Goal: Information Seeking & Learning: Learn about a topic

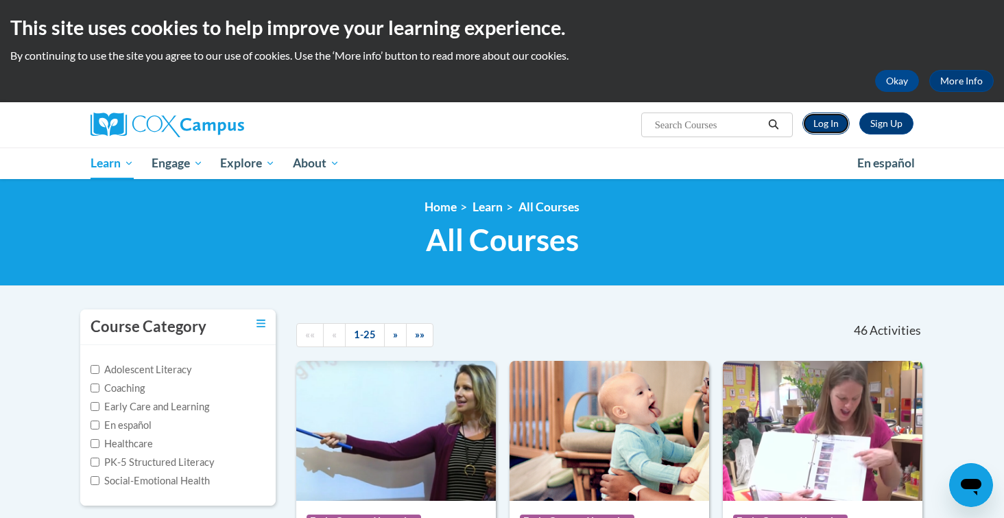
click at [820, 128] on link "Log In" at bounding box center [825, 123] width 47 height 22
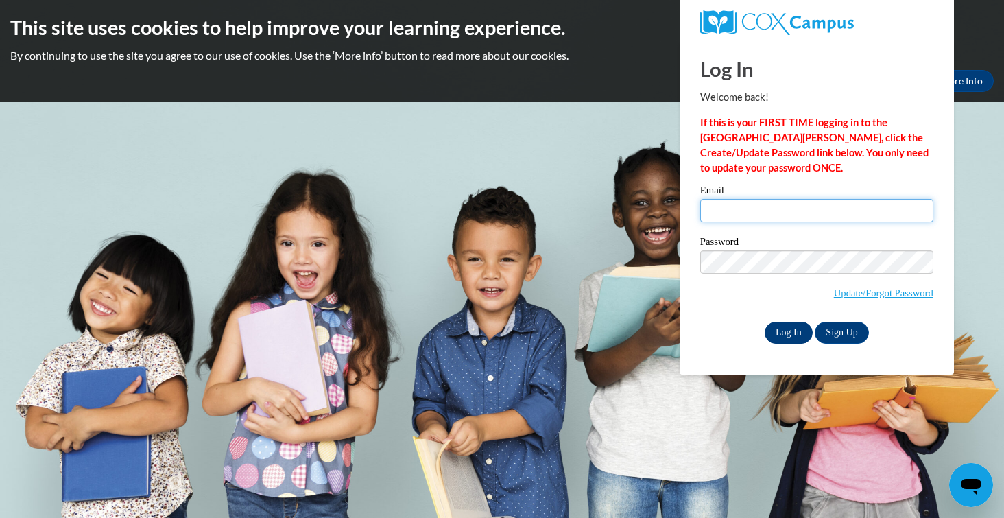
type input "Wheeler.Jordyn.N@muscogee.k12.ga.us"
click at [804, 326] on input "Log In" at bounding box center [789, 333] width 48 height 22
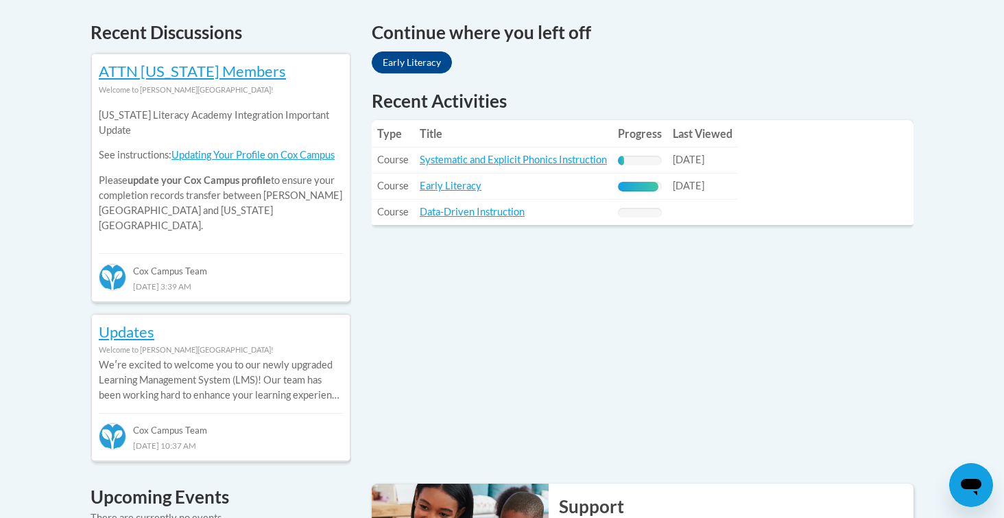
scroll to position [570, 0]
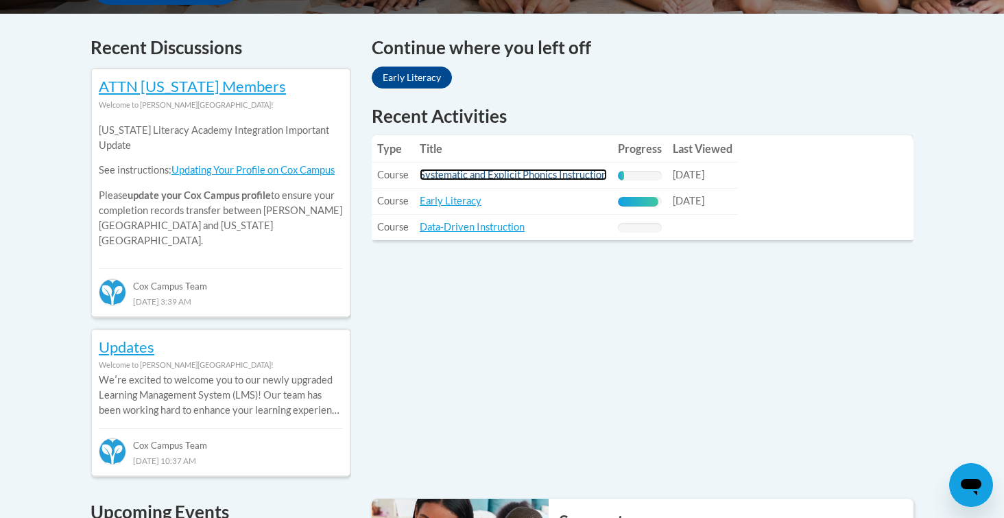
click at [455, 173] on link "Systematic and Explicit Phonics Instruction" at bounding box center [513, 175] width 187 height 12
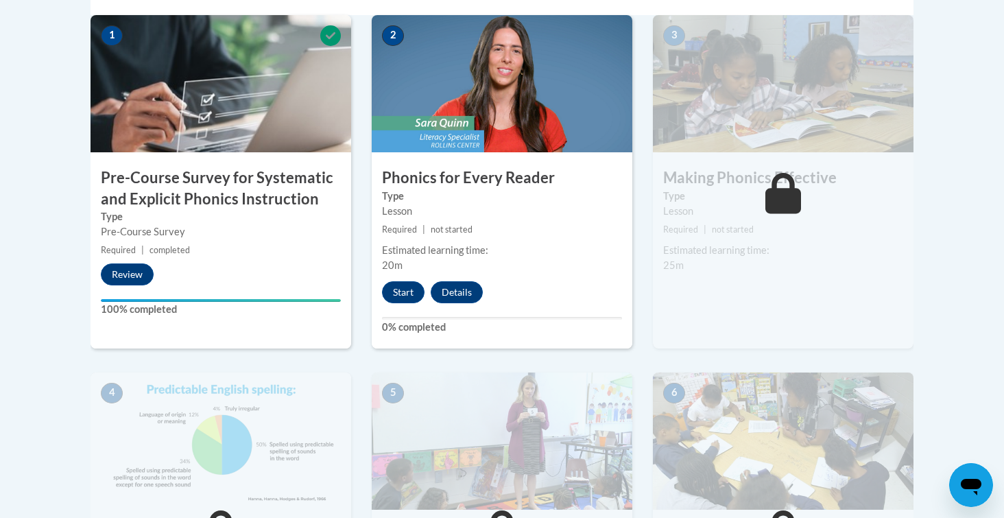
scroll to position [475, 0]
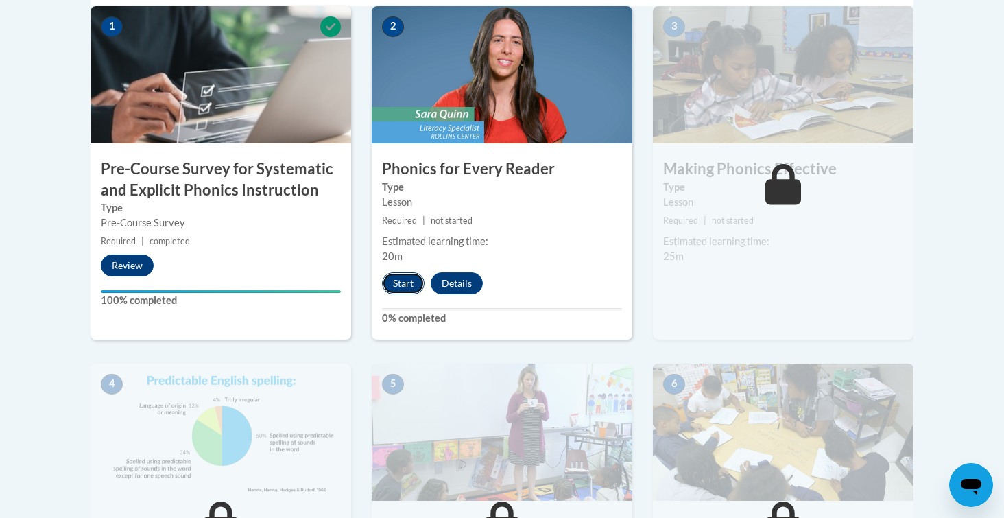
click at [409, 274] on button "Start" at bounding box center [403, 283] width 43 height 22
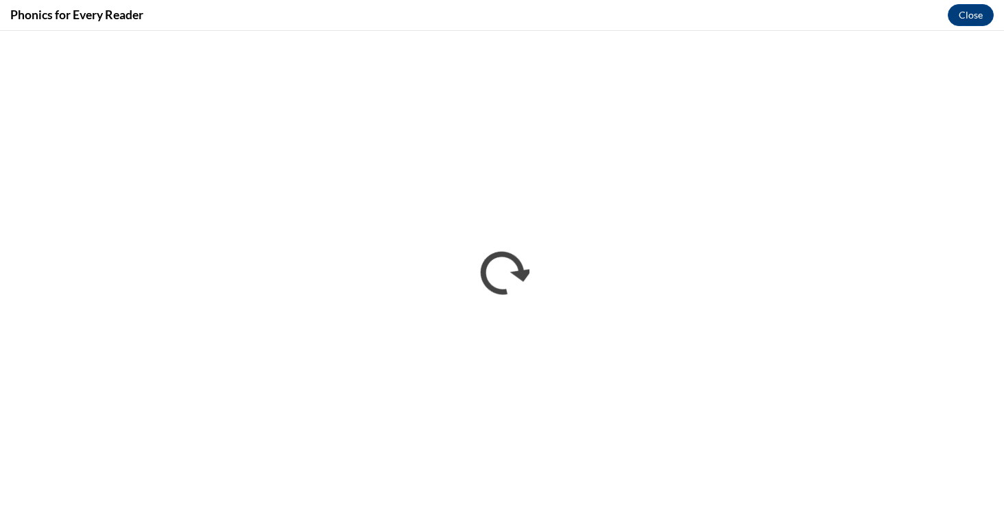
scroll to position [0, 0]
